Goal: Task Accomplishment & Management: Use online tool/utility

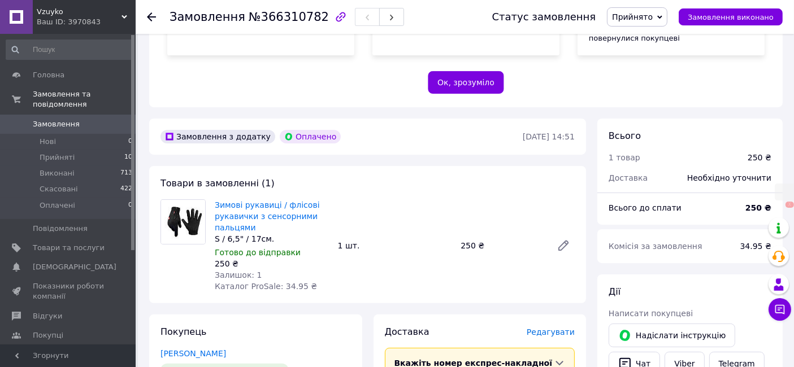
scroll to position [251, 0]
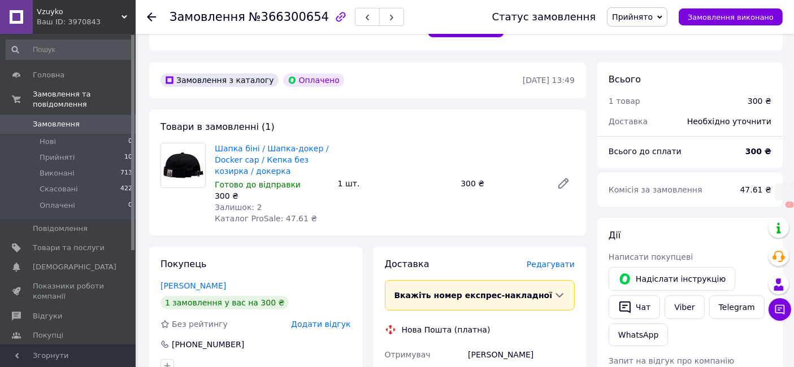
scroll to position [314, 0]
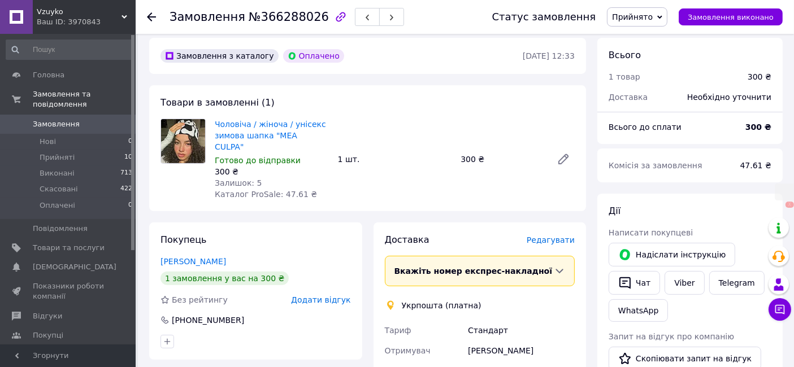
scroll to position [314, 0]
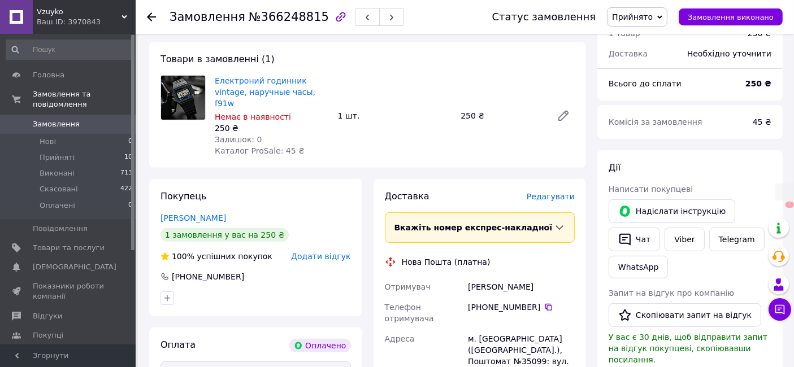
scroll to position [314, 0]
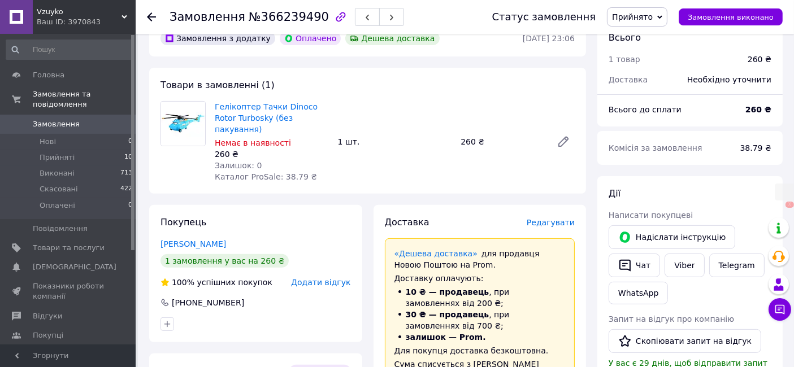
scroll to position [376, 0]
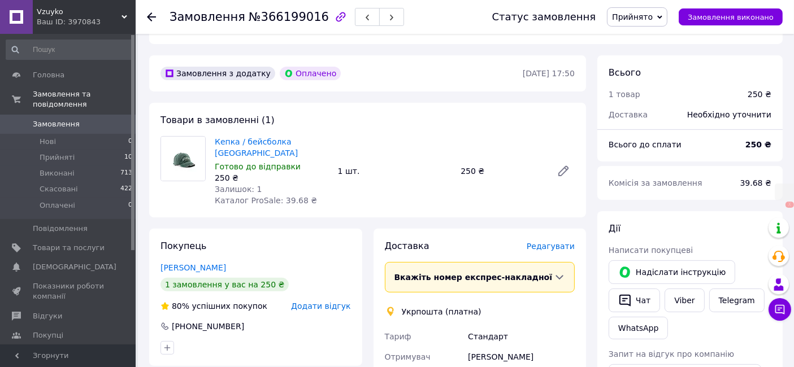
scroll to position [314, 0]
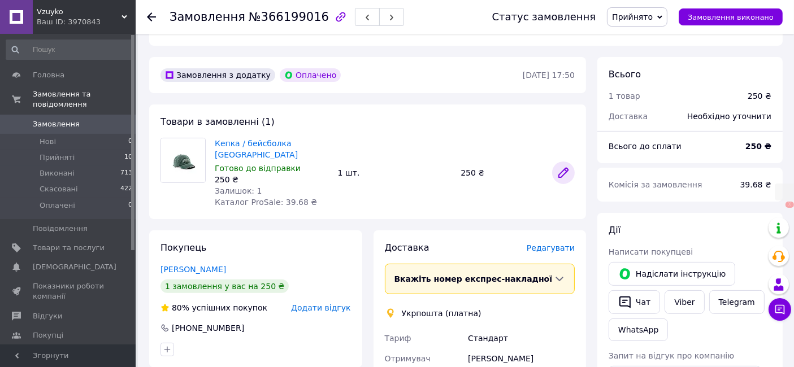
click at [563, 168] on icon at bounding box center [563, 172] width 9 height 9
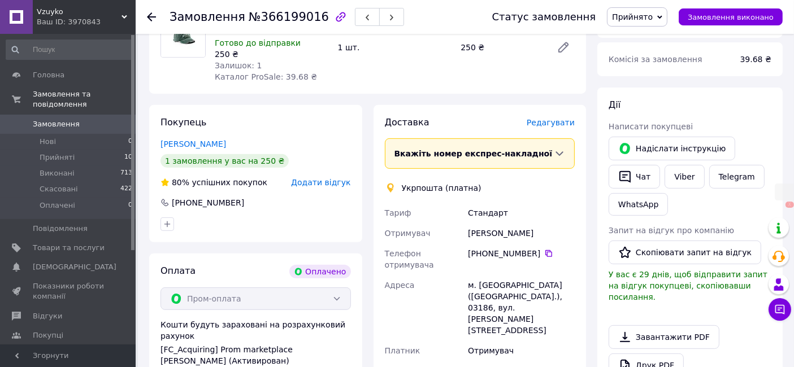
scroll to position [188, 0]
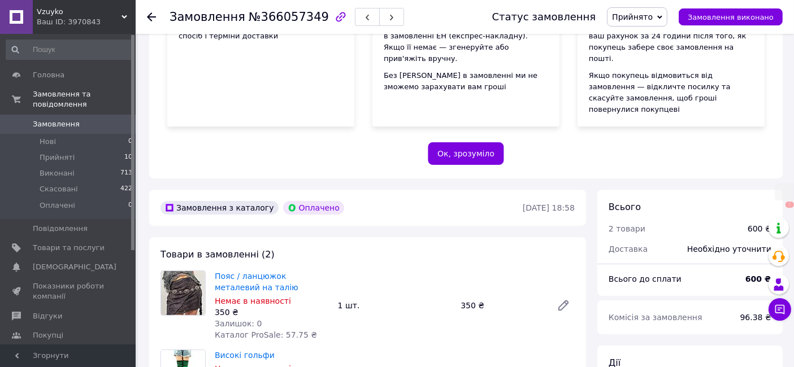
scroll to position [314, 0]
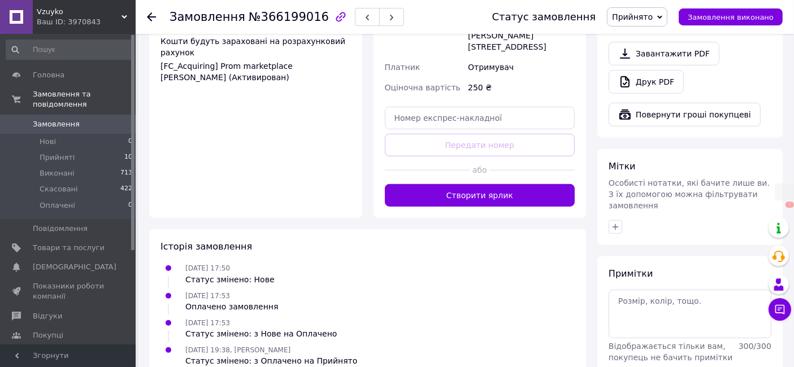
scroll to position [724, 0]
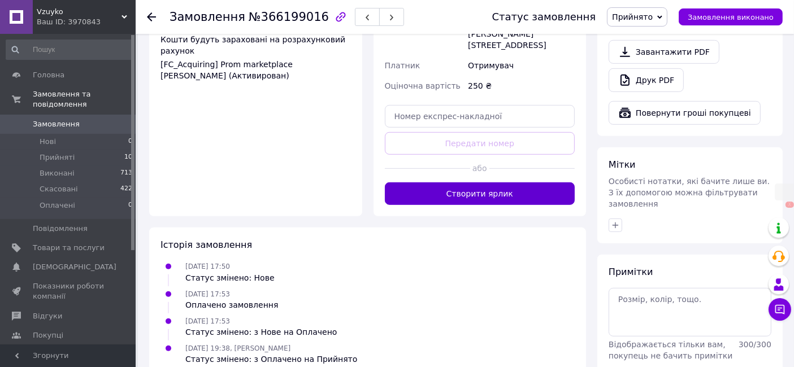
click at [489, 182] on button "Створити ярлик" at bounding box center [480, 193] width 190 height 23
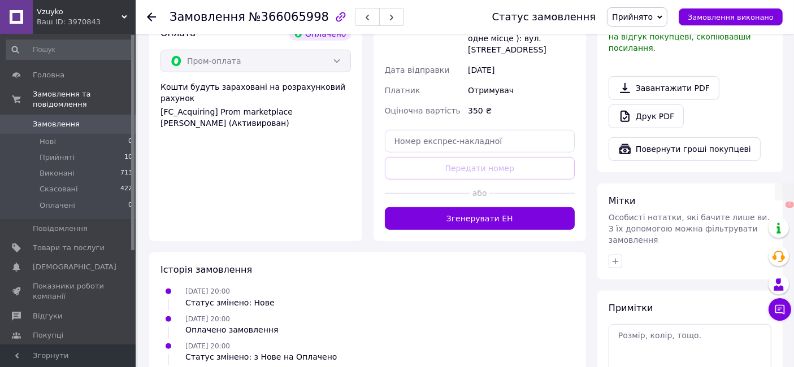
scroll to position [724, 0]
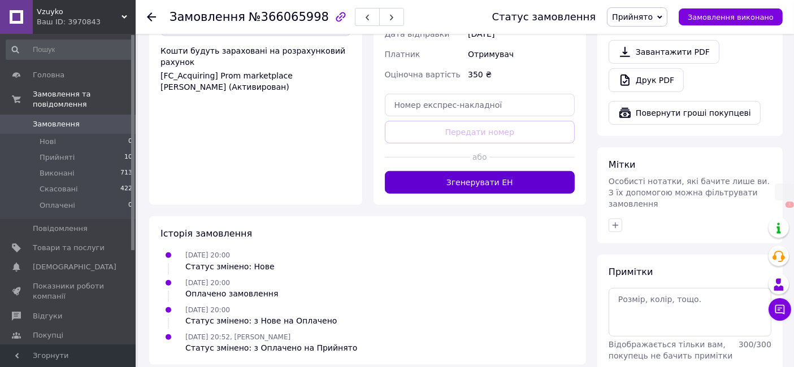
click at [520, 171] on button "Згенерувати ЕН" at bounding box center [480, 182] width 190 height 23
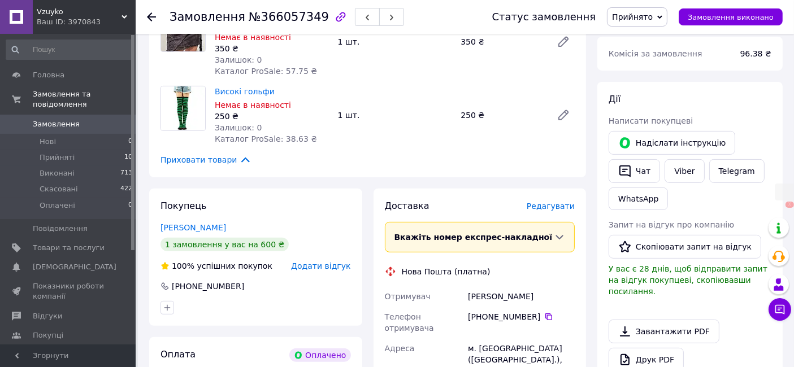
scroll to position [690, 0]
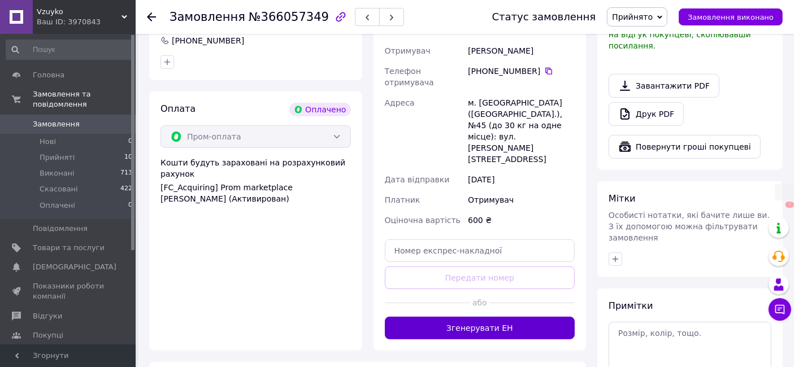
click at [458, 317] on button "Згенерувати ЕН" at bounding box center [480, 328] width 190 height 23
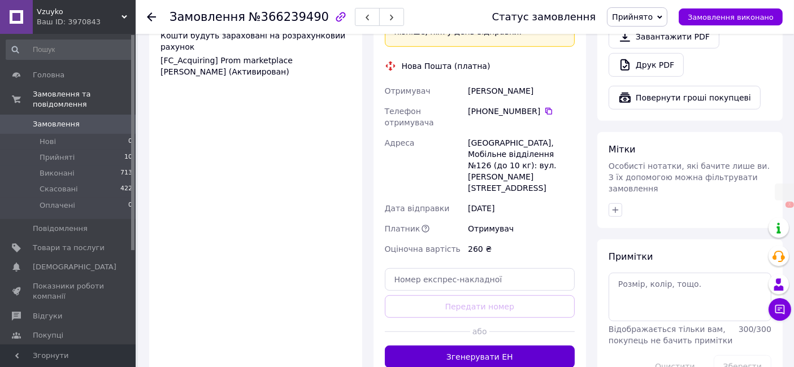
scroll to position [753, 0]
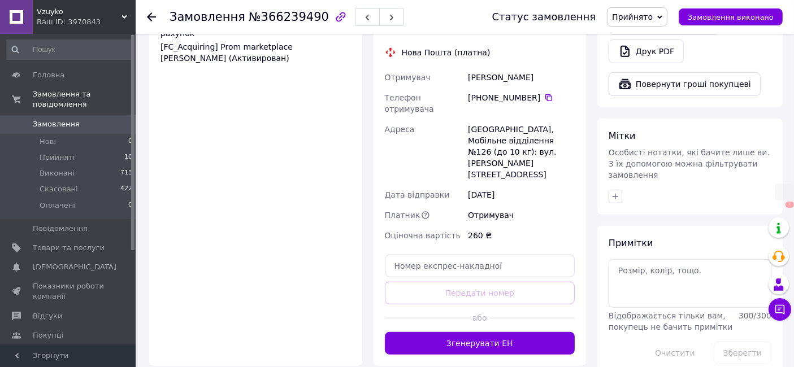
click at [462, 332] on button "Згенерувати ЕН" at bounding box center [480, 343] width 190 height 23
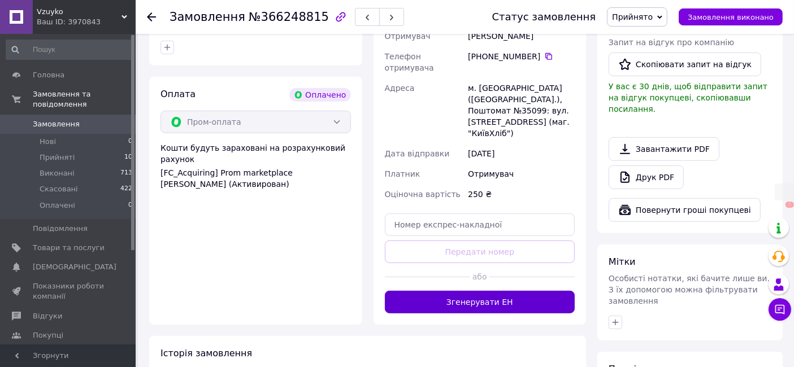
scroll to position [628, 0]
click at [481, 290] on button "Згенерувати ЕН" at bounding box center [480, 301] width 190 height 23
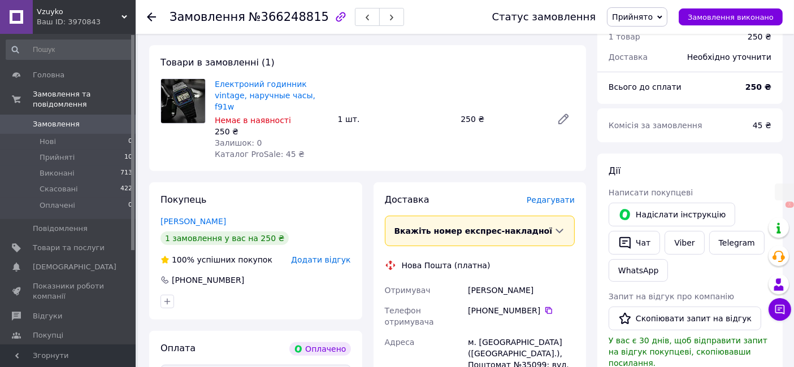
scroll to position [125, 0]
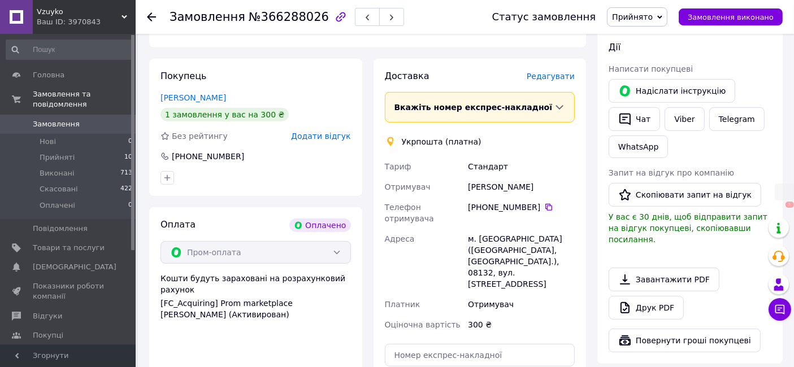
scroll to position [565, 0]
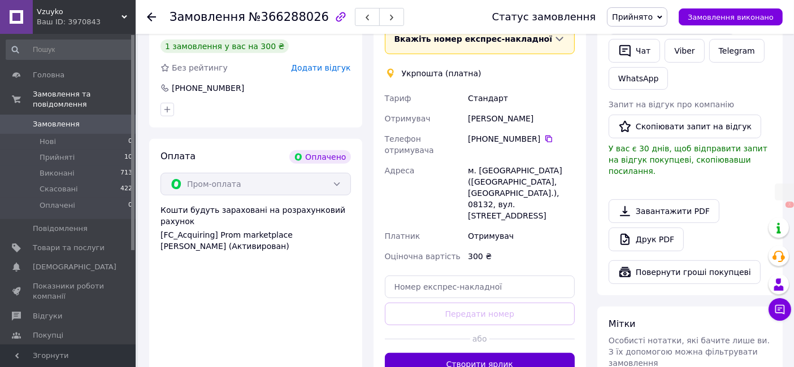
click at [470, 353] on button "Створити ярлик" at bounding box center [480, 364] width 190 height 23
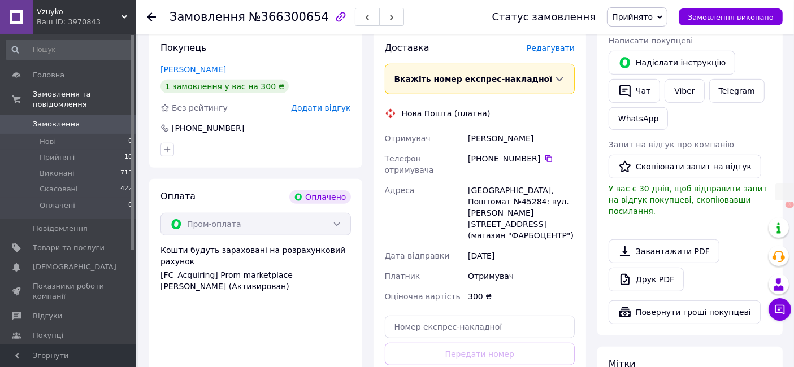
scroll to position [628, 0]
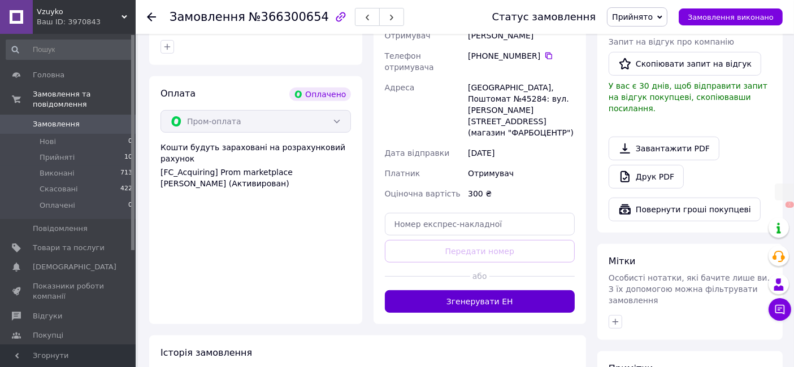
click at [489, 290] on button "Згенерувати ЕН" at bounding box center [480, 301] width 190 height 23
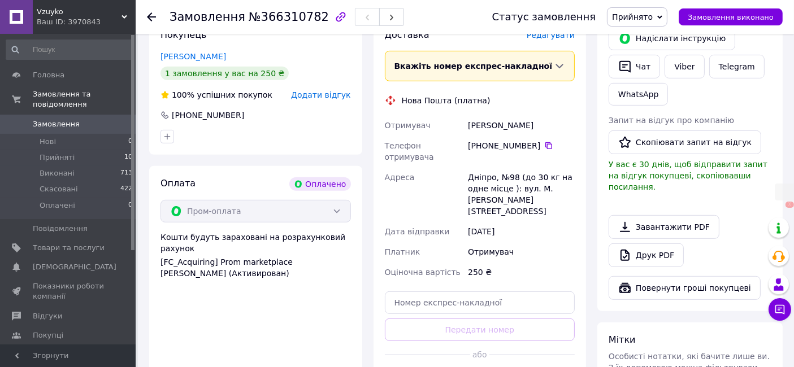
scroll to position [628, 0]
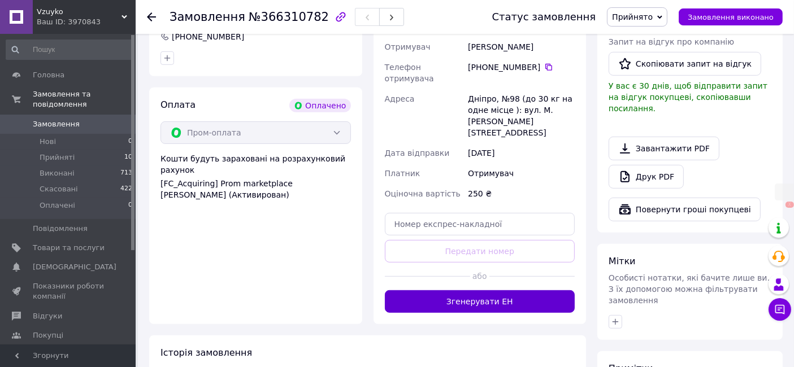
click at [472, 290] on button "Згенерувати ЕН" at bounding box center [480, 301] width 190 height 23
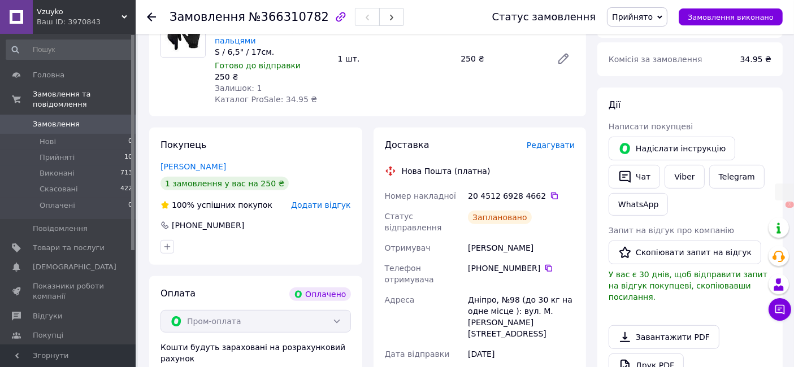
scroll to position [502, 0]
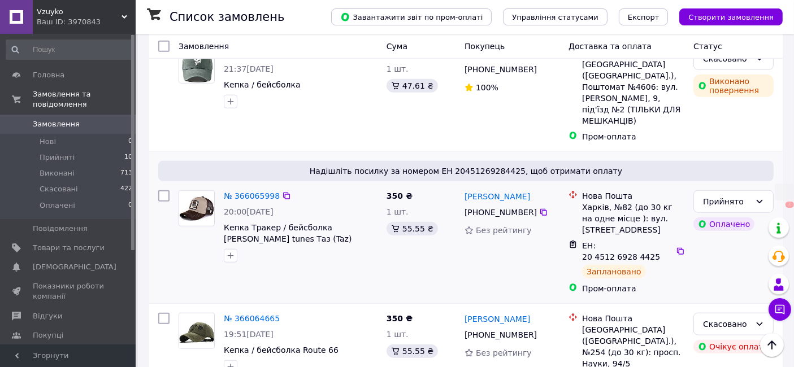
scroll to position [1095, 0]
